Goal: Information Seeking & Learning: Learn about a topic

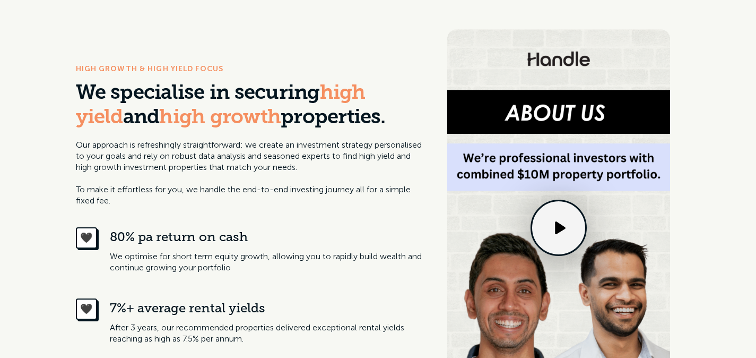
scroll to position [485, 0]
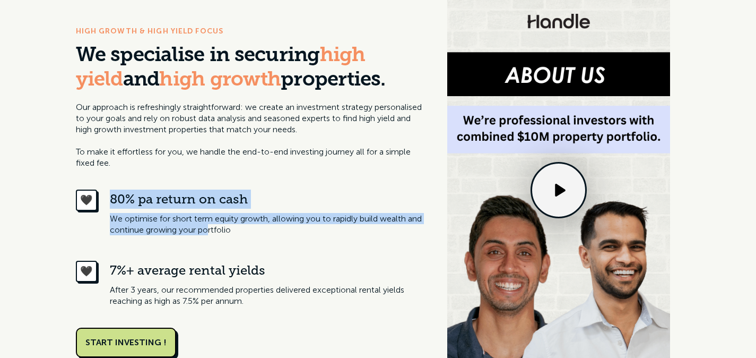
drag, startPoint x: 106, startPoint y: 188, endPoint x: 227, endPoint y: 225, distance: 126.9
click at [227, 225] on div "HIGH GROWTH & HIGH YIELD FOCUS We specialise in securing high yield and high gr…" at bounding box center [251, 191] width 350 height 332
click at [227, 225] on p "We optimise for short term equity growth, allowing you to rapidly build wealth …" at bounding box center [268, 224] width 316 height 22
drag, startPoint x: 249, startPoint y: 225, endPoint x: 180, endPoint y: 191, distance: 76.6
click at [181, 192] on div "80% pa return on cash We optimise for short term equity growth, allowing you to…" at bounding box center [268, 212] width 316 height 46
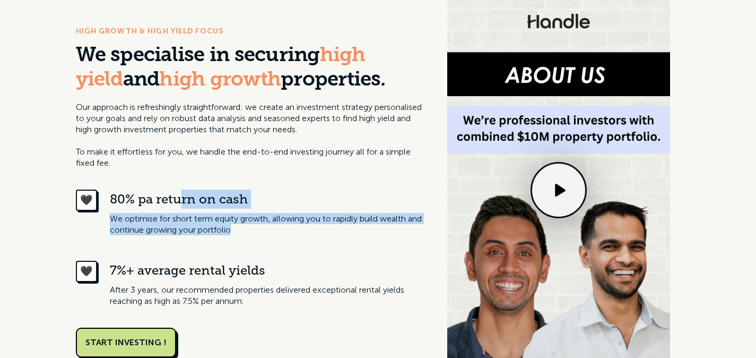
click at [180, 191] on div "80% pa return on cash" at bounding box center [268, 198] width 316 height 19
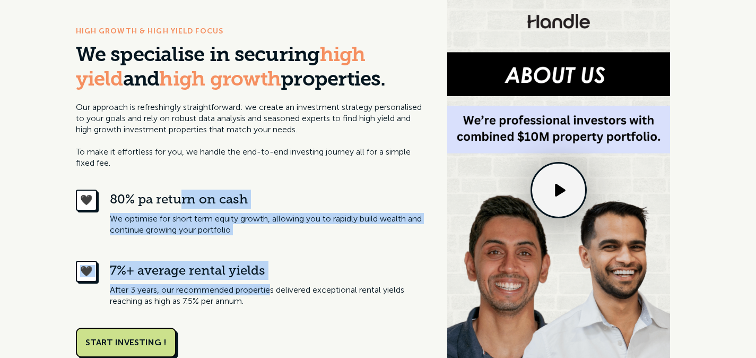
drag, startPoint x: 180, startPoint y: 191, endPoint x: 273, endPoint y: 287, distance: 133.6
click at [273, 287] on div "🖤 80% pa return on cash We optimise for short term equity growth, allowing you …" at bounding box center [251, 247] width 350 height 117
click at [273, 287] on p "After 3 years, our recommended properties delivered exceptional rental yields r…" at bounding box center [268, 295] width 316 height 22
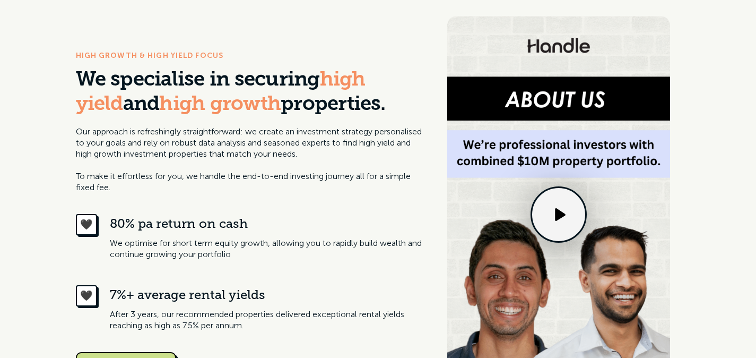
scroll to position [448, 0]
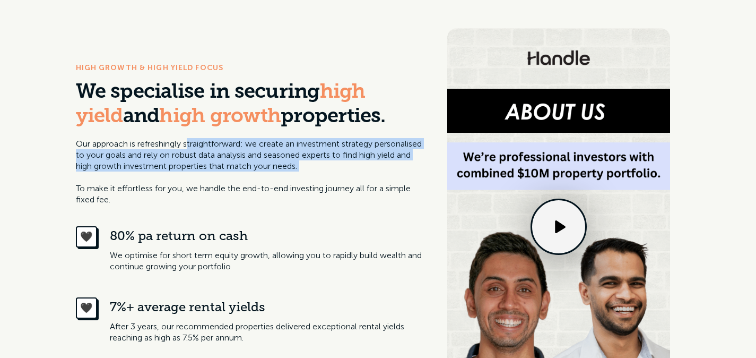
drag, startPoint x: 192, startPoint y: 149, endPoint x: 228, endPoint y: 176, distance: 45.1
click at [228, 176] on p "Our approach is refreshingly straightforward: we create an investment strategy …" at bounding box center [251, 171] width 350 height 67
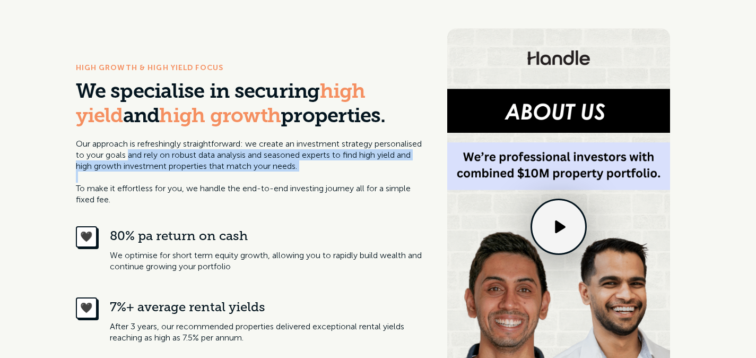
drag, startPoint x: 228, startPoint y: 176, endPoint x: 187, endPoint y: 158, distance: 44.9
click at [187, 158] on p "Our approach is refreshingly straightforward: we create an investment strategy …" at bounding box center [251, 171] width 350 height 67
drag, startPoint x: 187, startPoint y: 158, endPoint x: 284, endPoint y: 173, distance: 98.3
click at [283, 173] on p "Our approach is refreshingly straightforward: we create an investment strategy …" at bounding box center [251, 171] width 350 height 67
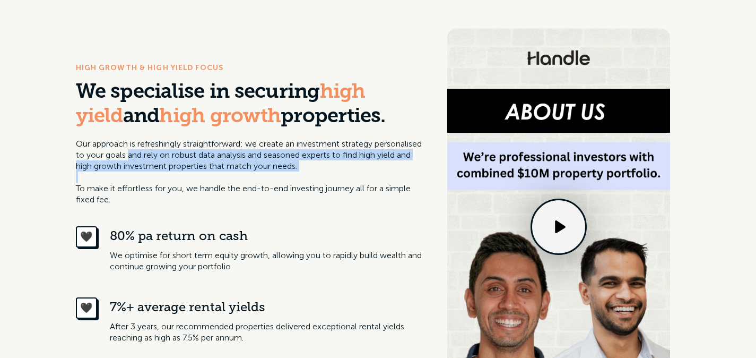
click at [284, 173] on p "Our approach is refreshingly straightforward: we create an investment strategy …" at bounding box center [251, 171] width 350 height 67
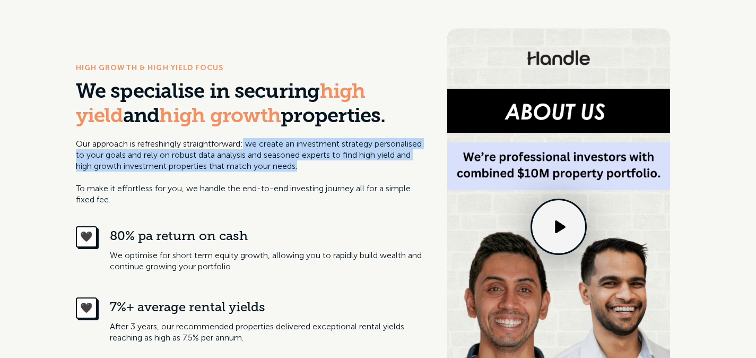
drag, startPoint x: 249, startPoint y: 146, endPoint x: 378, endPoint y: 170, distance: 131.5
click at [378, 170] on p "Our approach is refreshingly straightforward: we create an investment strategy …" at bounding box center [251, 171] width 350 height 67
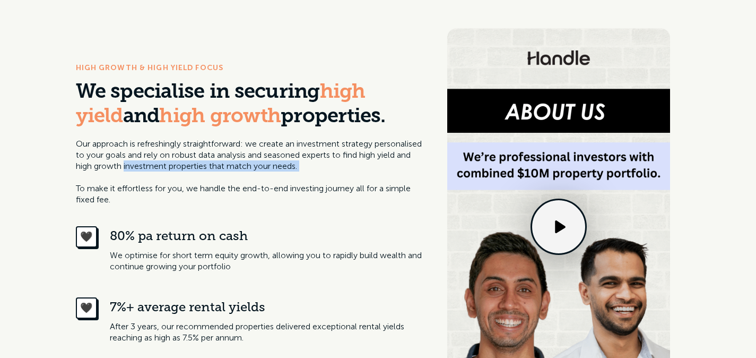
drag, startPoint x: 378, startPoint y: 170, endPoint x: 207, endPoint y: 167, distance: 170.8
click at [207, 167] on p "Our approach is refreshingly straightforward: we create an investment strategy …" at bounding box center [251, 171] width 350 height 67
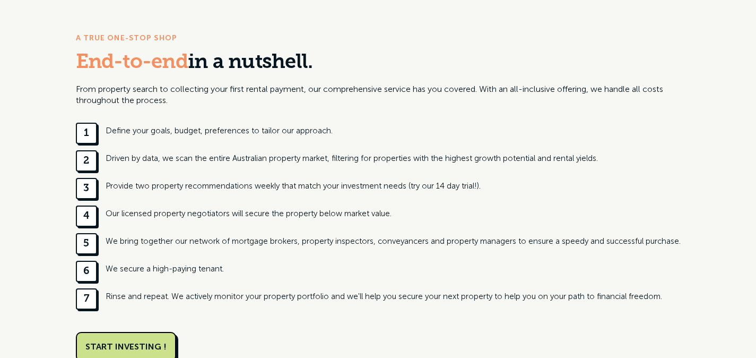
scroll to position [1076, 0]
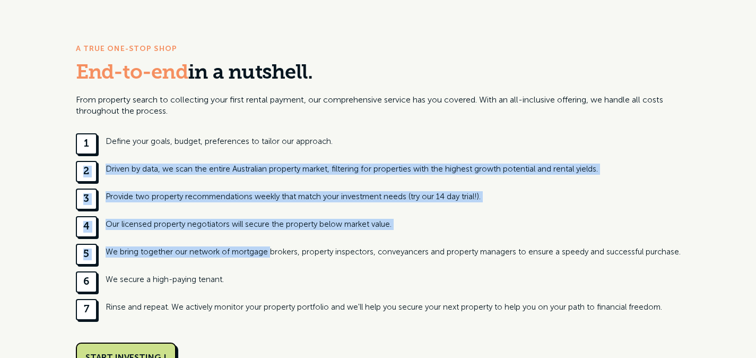
drag, startPoint x: 182, startPoint y: 158, endPoint x: 266, endPoint y: 256, distance: 129.4
click at [266, 256] on div "1 Define your goals, budget, preferences to tailor our approach. 2 Driven by da…" at bounding box center [378, 226] width 605 height 187
click at [266, 256] on div "We bring together our network of mortgage brokers, property inspectors, conveya…" at bounding box center [393, 251] width 575 height 11
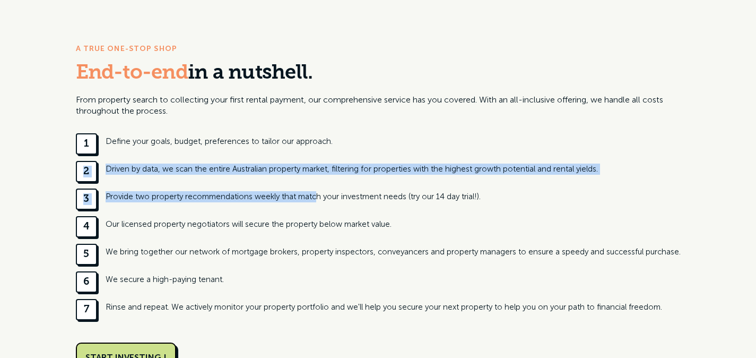
drag, startPoint x: 166, startPoint y: 157, endPoint x: 314, endPoint y: 201, distance: 154.3
click at [314, 201] on div "1 Define your goals, budget, preferences to tailor our approach. 2 Driven by da…" at bounding box center [378, 226] width 605 height 187
click at [314, 201] on div "Provide two property recommendations weekly that match your investment needs (t…" at bounding box center [293, 196] width 375 height 11
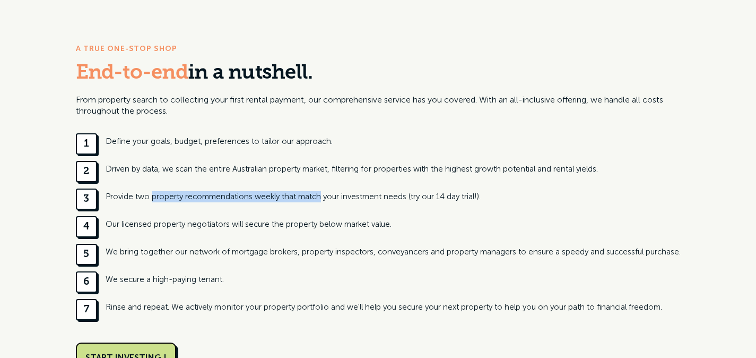
drag, startPoint x: 314, startPoint y: 201, endPoint x: 177, endPoint y: 198, distance: 136.3
click at [177, 198] on div "Provide two property recommendations weekly that match your investment needs (t…" at bounding box center [293, 196] width 375 height 11
drag, startPoint x: 177, startPoint y: 198, endPoint x: 347, endPoint y: 206, distance: 169.9
click at [347, 206] on div "3 Provide two property recommendations weekly that match your investment needs …" at bounding box center [378, 198] width 605 height 21
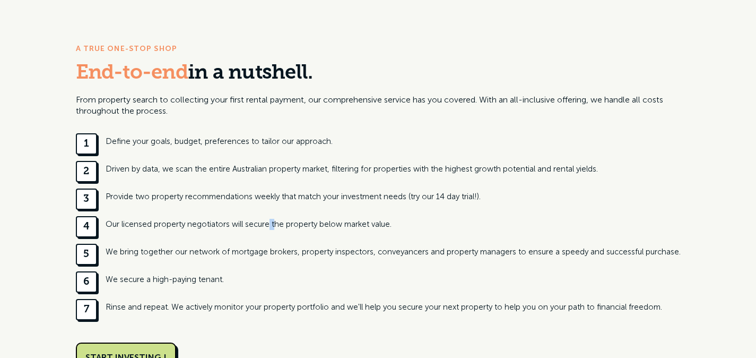
click at [267, 222] on div "Our licensed property negotiators will secure the property below market value." at bounding box center [249, 224] width 286 height 11
drag, startPoint x: 190, startPoint y: 220, endPoint x: 358, endPoint y: 225, distance: 167.7
click at [358, 225] on div "Our licensed property negotiators will secure the property below market value." at bounding box center [249, 224] width 286 height 11
drag, startPoint x: 358, startPoint y: 225, endPoint x: 192, endPoint y: 223, distance: 166.1
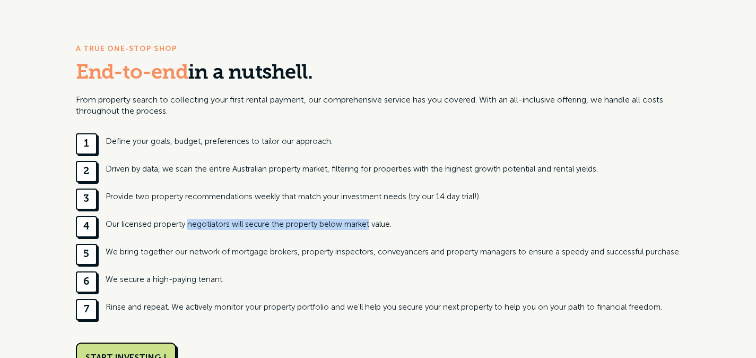
click at [192, 223] on div "Our licensed property negotiators will secure the property below market value." at bounding box center [249, 224] width 286 height 11
click at [190, 223] on div "Our licensed property negotiators will secure the property below market value." at bounding box center [249, 224] width 286 height 11
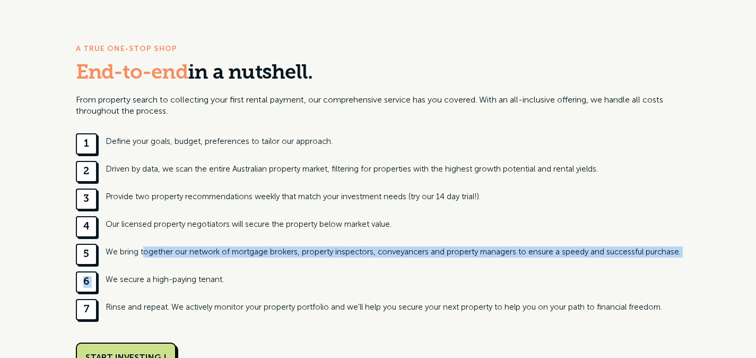
drag, startPoint x: 142, startPoint y: 251, endPoint x: 234, endPoint y: 268, distance: 94.3
click at [231, 269] on div "1 Define your goals, budget, preferences to tailor our approach. 2 Driven by da…" at bounding box center [378, 226] width 605 height 187
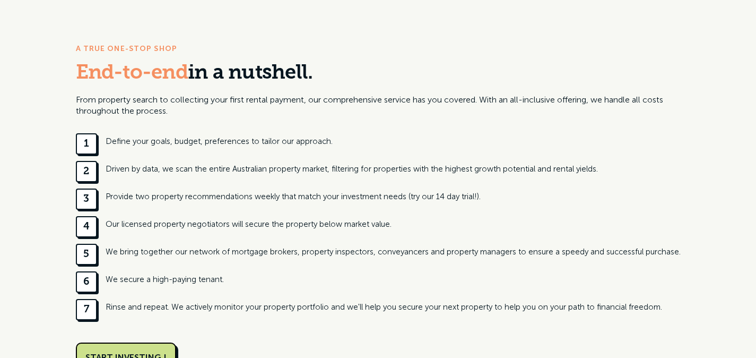
click at [234, 268] on div "1 Define your goals, budget, preferences to tailor our approach. 2 Driven by da…" at bounding box center [378, 226] width 605 height 187
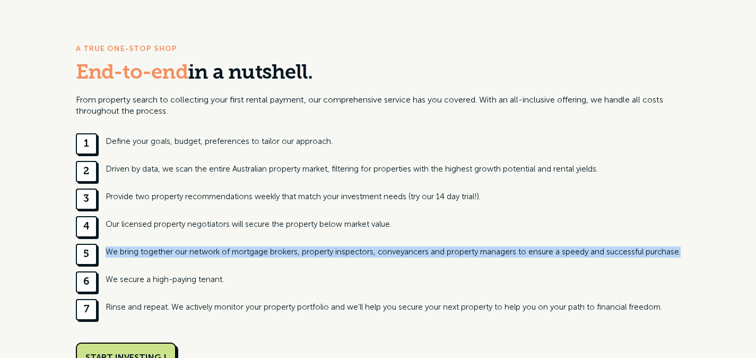
drag, startPoint x: 234, startPoint y: 268, endPoint x: 152, endPoint y: 245, distance: 86.1
click at [152, 245] on div "1 Define your goals, budget, preferences to tailor our approach. 2 Driven by da…" at bounding box center [378, 226] width 605 height 187
click at [152, 245] on div "5 We bring together our network of mortgage brokers, property inspectors, conve…" at bounding box center [378, 253] width 605 height 21
drag, startPoint x: 152, startPoint y: 245, endPoint x: 334, endPoint y: 272, distance: 184.0
click at [334, 272] on div "1 Define your goals, budget, preferences to tailor our approach. 2 Driven by da…" at bounding box center [378, 226] width 605 height 187
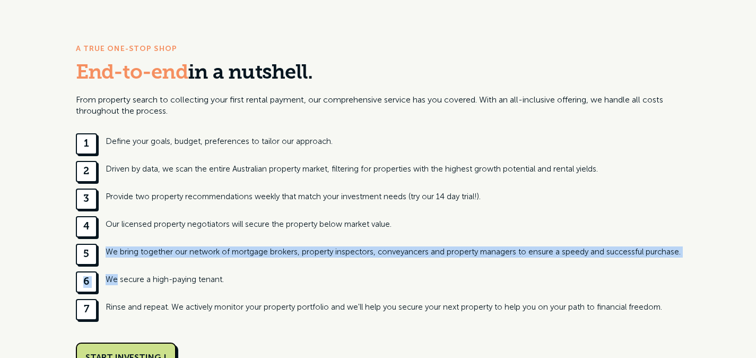
click at [335, 272] on div "6 We secure a high-paying tenant." at bounding box center [378, 281] width 605 height 21
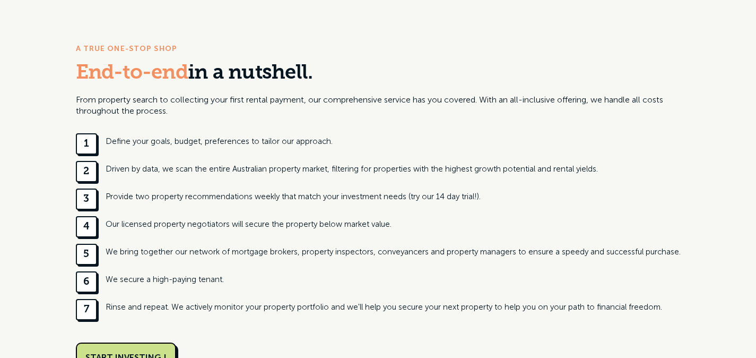
drag, startPoint x: 306, startPoint y: 316, endPoint x: 368, endPoint y: 306, distance: 63.5
click at [361, 313] on div "7 Rinse and repeat. We actively monitor your property portfolio and we'll help …" at bounding box center [378, 309] width 605 height 21
click at [368, 306] on div "Rinse and repeat. We actively monitor your property portfolio and we'll help yo…" at bounding box center [384, 306] width 556 height 11
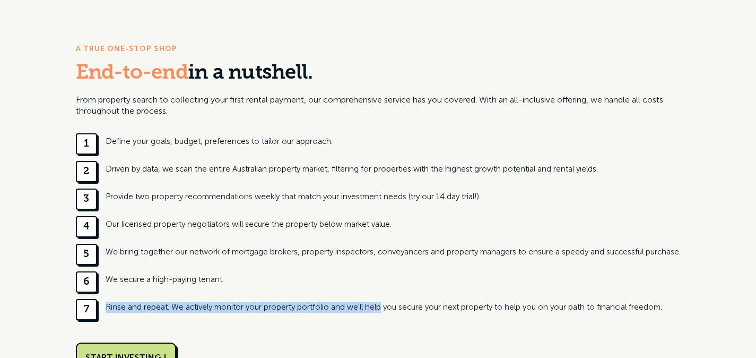
drag, startPoint x: 368, startPoint y: 306, endPoint x: 285, endPoint y: 290, distance: 84.8
click at [285, 291] on div "1 Define your goals, budget, preferences to tailor our approach. 2 Driven by da…" at bounding box center [378, 226] width 605 height 187
click at [285, 290] on div "6 We secure a high-paying tenant." at bounding box center [378, 281] width 605 height 21
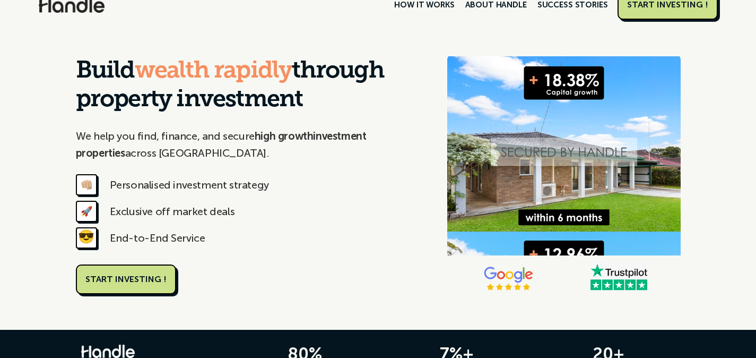
scroll to position [0, 0]
